Goal: Information Seeking & Learning: Learn about a topic

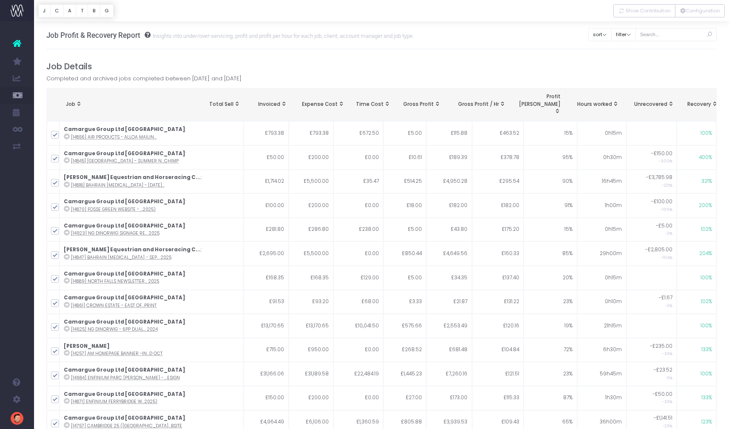
scroll to position [1066, 0]
click at [77, 9] on button "T" at bounding box center [82, 10] width 12 height 13
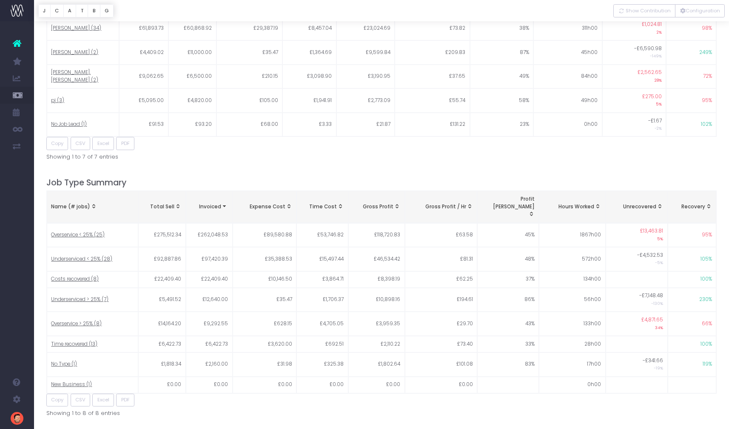
scroll to position [1066, 0]
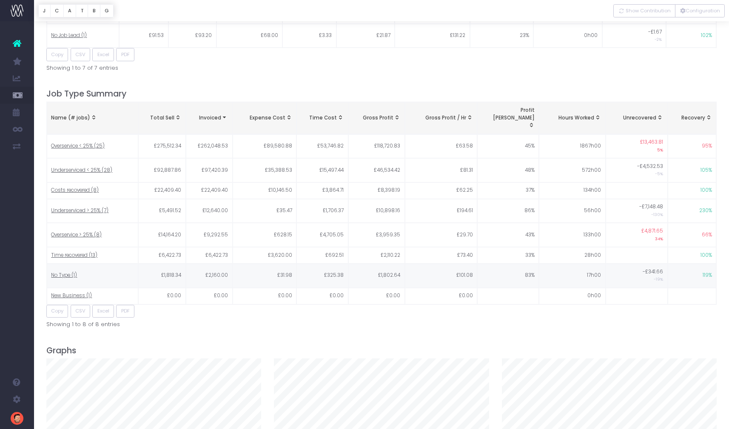
click at [69, 272] on span "No Type (1)" at bounding box center [64, 276] width 26 height 8
type input ""No Type""
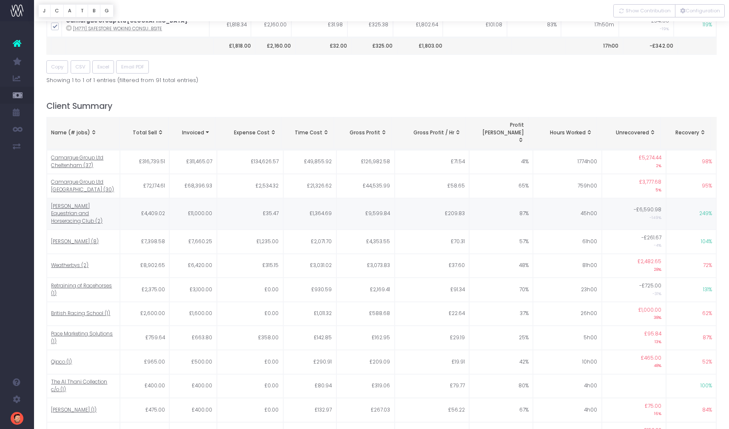
scroll to position [0, 0]
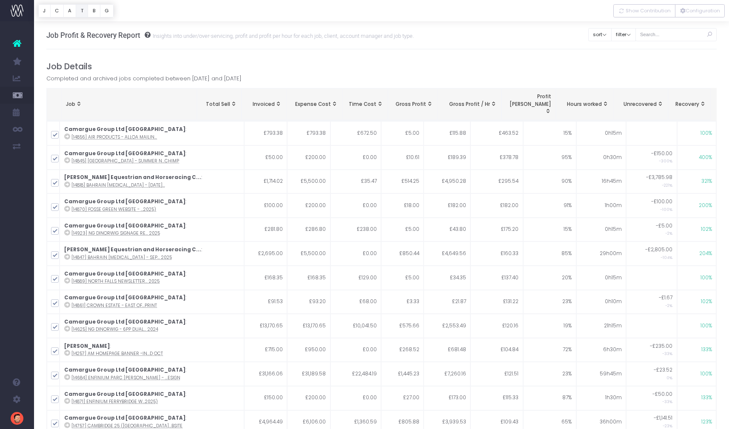
click at [86, 13] on button "T" at bounding box center [82, 10] width 12 height 13
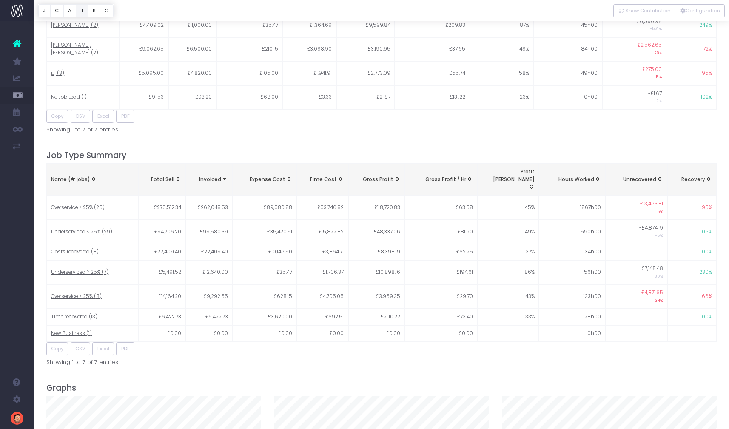
scroll to position [1066, 0]
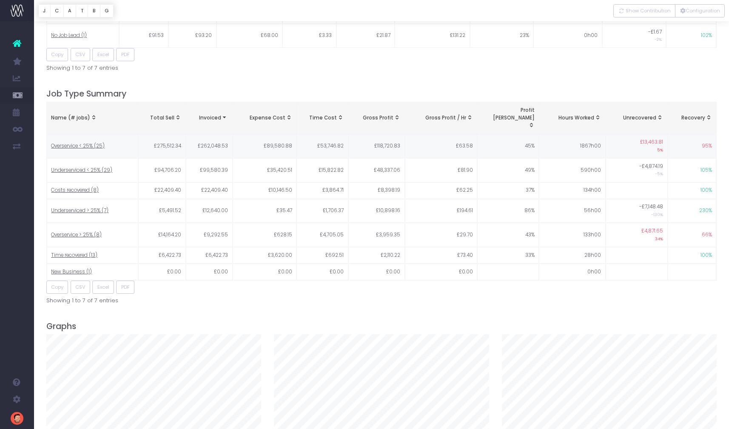
click at [95, 143] on span "Overservice < 25% (25)" at bounding box center [78, 147] width 54 height 8
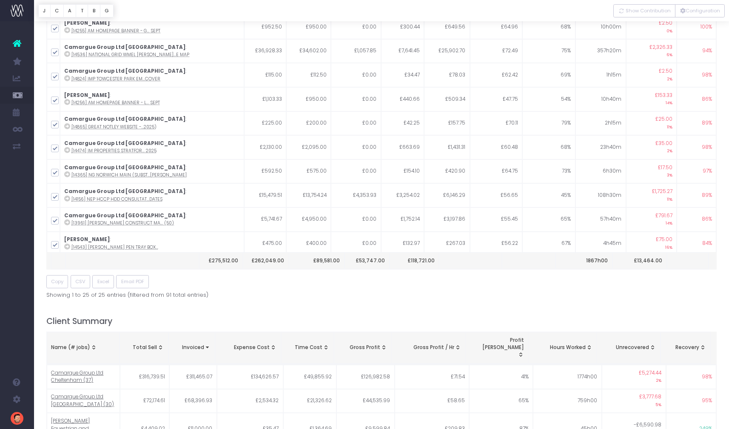
scroll to position [0, 0]
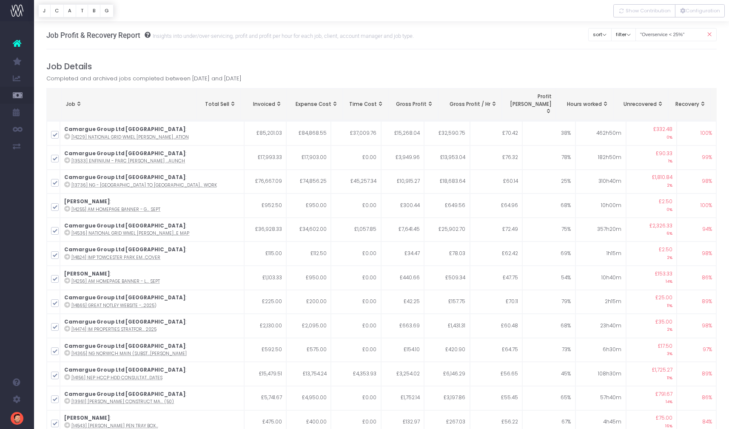
click at [702, 100] on span "Recovery: activate to sort column ascending" at bounding box center [702, 103] width 7 height 7
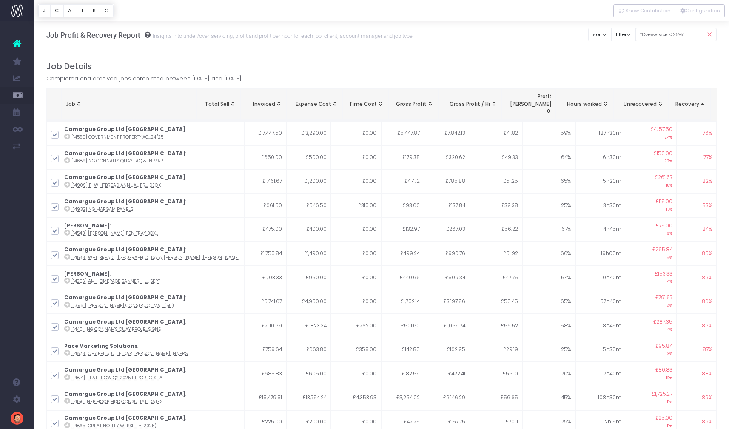
click at [701, 100] on span "Recovery: activate to sort column descending" at bounding box center [702, 103] width 7 height 7
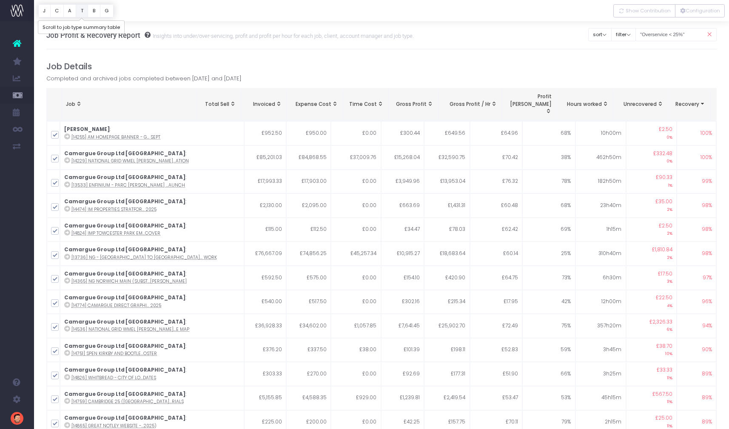
click at [81, 12] on button "T" at bounding box center [82, 10] width 12 height 13
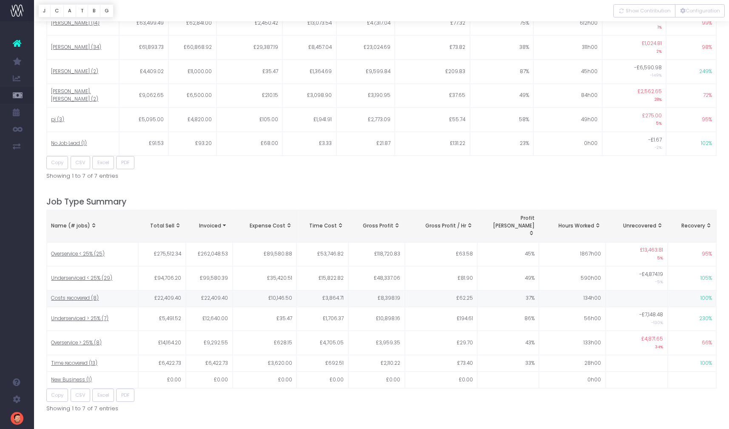
scroll to position [1066, 0]
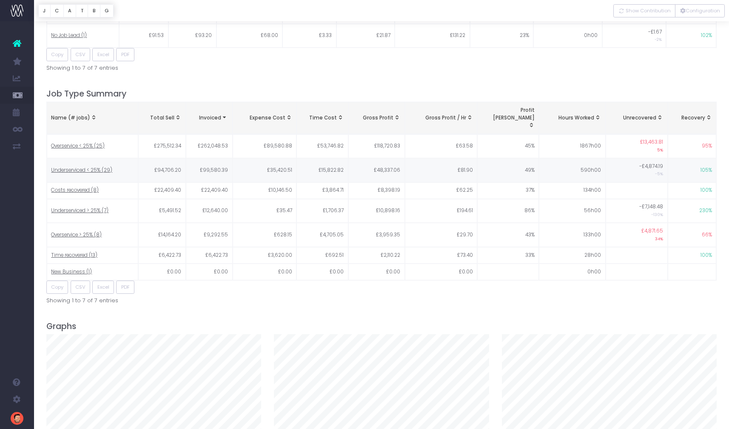
click at [90, 167] on span "Underserviced < 25% (29)" at bounding box center [81, 171] width 61 height 8
type input ""Underserviced < 25%""
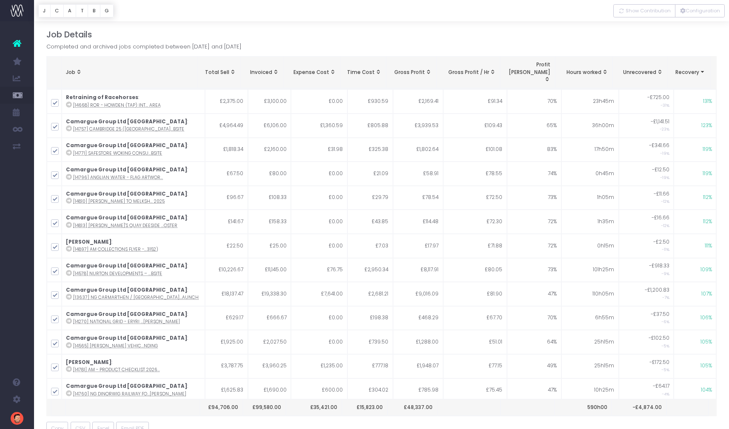
scroll to position [0, 0]
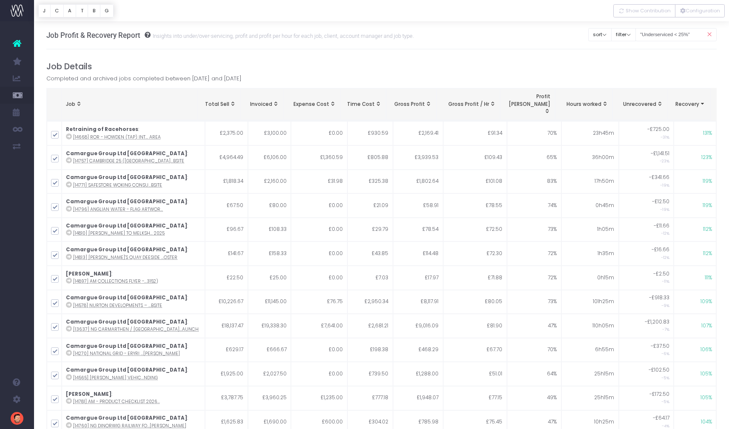
click at [702, 100] on span "Recovery: activate to sort column ascending" at bounding box center [702, 103] width 7 height 7
click at [702, 100] on span "Recovery: activate to sort column descending" at bounding box center [702, 103] width 7 height 7
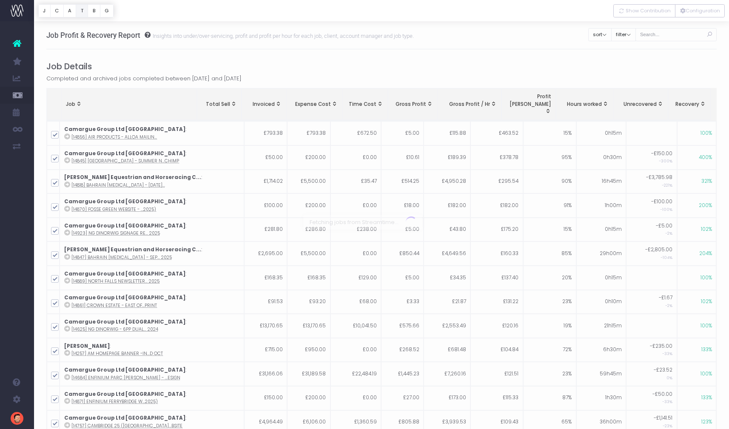
click at [86, 12] on button "T" at bounding box center [82, 10] width 12 height 13
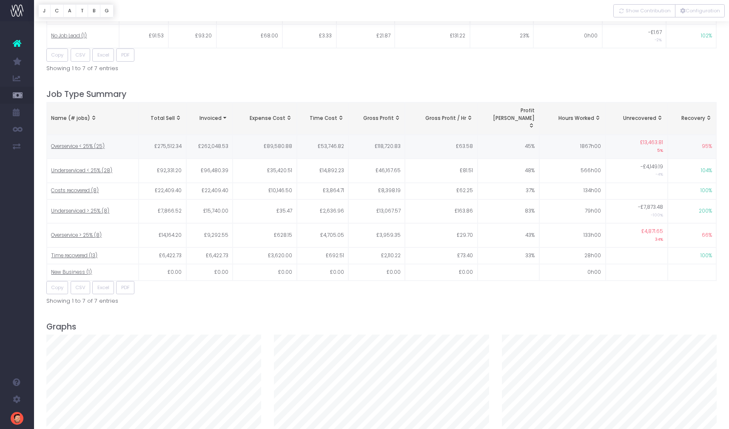
scroll to position [1066, 0]
click at [88, 231] on span "Overservice > 25% (8)" at bounding box center [76, 235] width 51 height 8
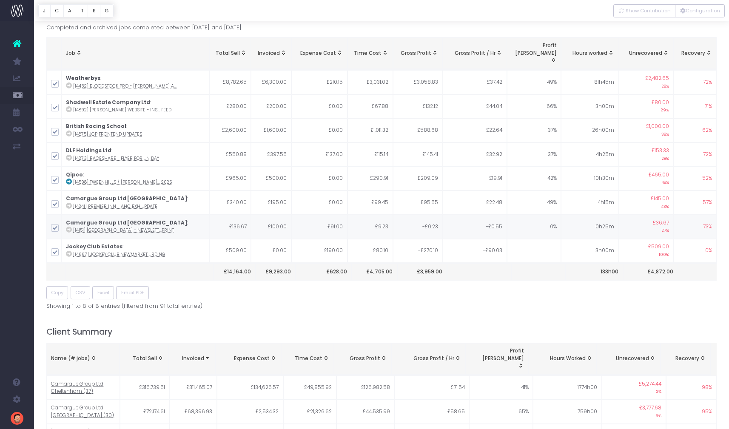
scroll to position [0, 0]
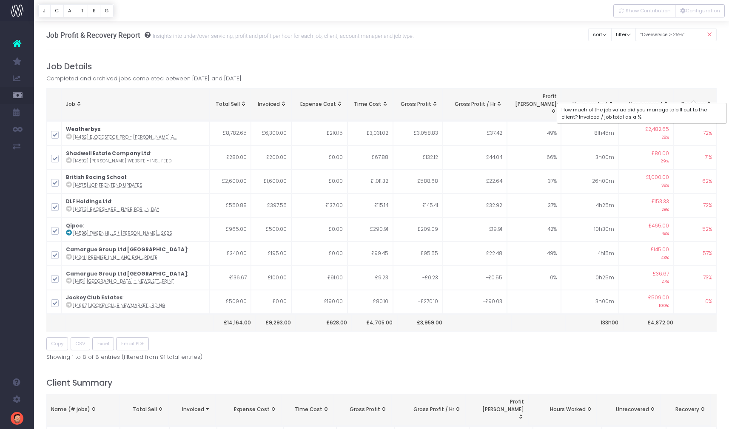
click at [691, 101] on span "Recovery" at bounding box center [694, 105] width 24 height 8
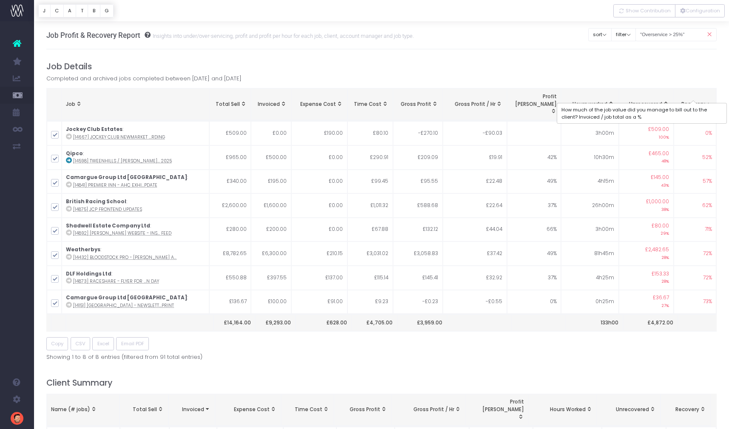
click at [690, 101] on span "Recovery" at bounding box center [694, 105] width 24 height 8
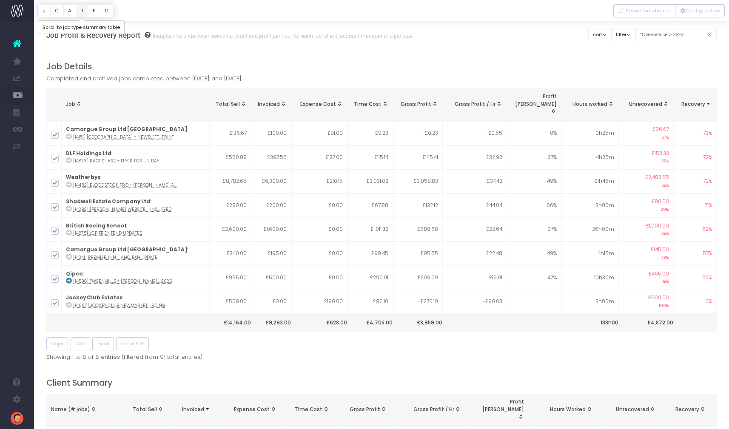
click at [86, 11] on button "T" at bounding box center [82, 10] width 12 height 13
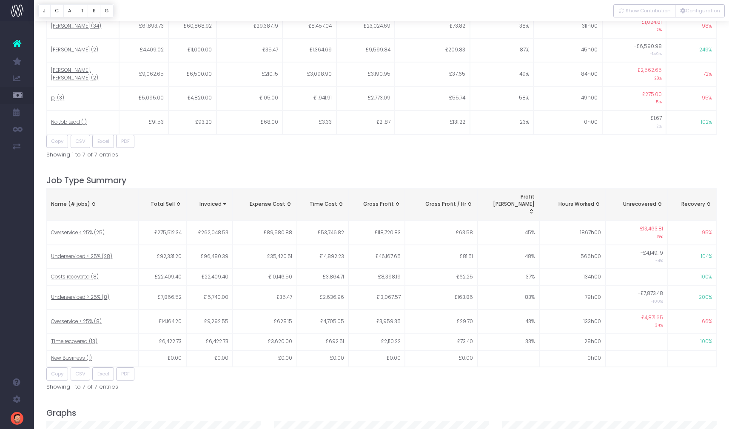
scroll to position [945, 0]
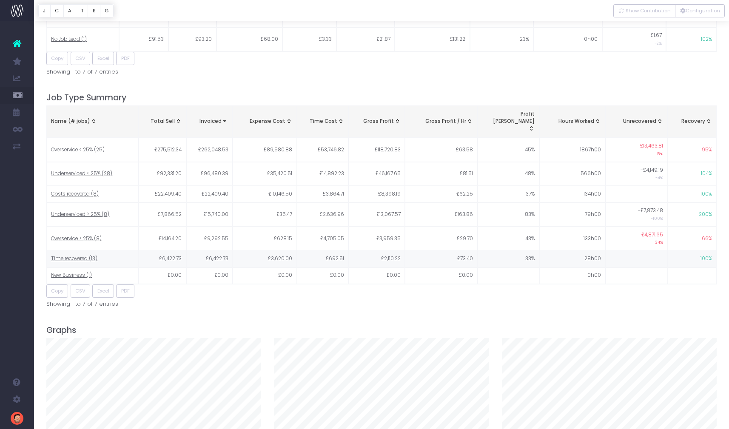
click at [77, 255] on span "Time recovered (13)" at bounding box center [74, 259] width 46 height 8
type input ""Time recovered""
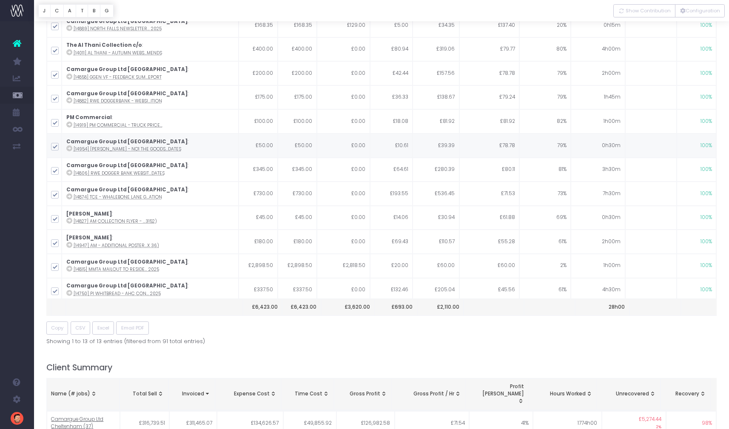
scroll to position [0, 0]
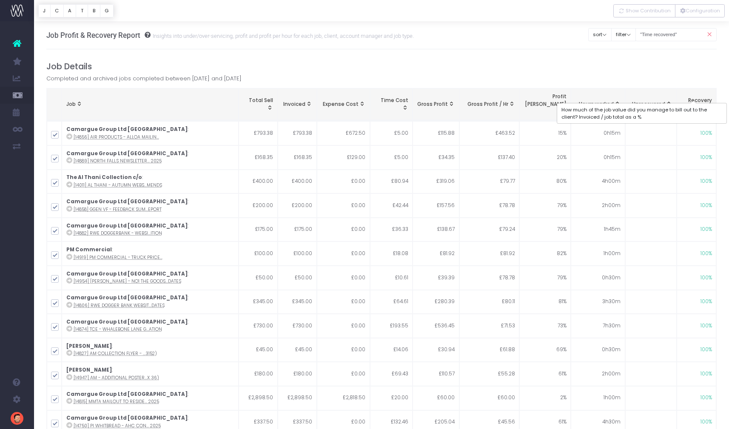
click at [696, 97] on span "Recovery" at bounding box center [700, 101] width 24 height 8
click at [80, 11] on button "T" at bounding box center [82, 10] width 12 height 13
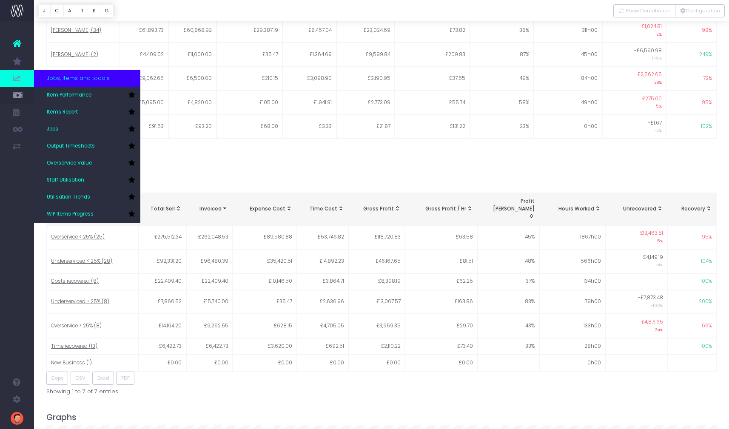
scroll to position [1064, 0]
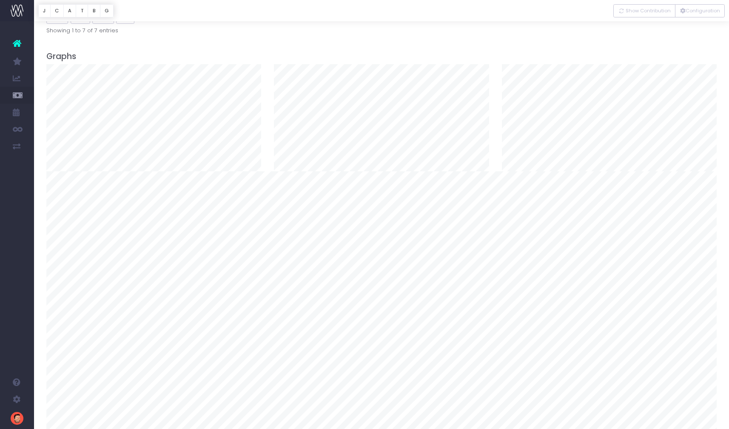
scroll to position [1372, 0]
